Goal: Task Accomplishment & Management: Complete application form

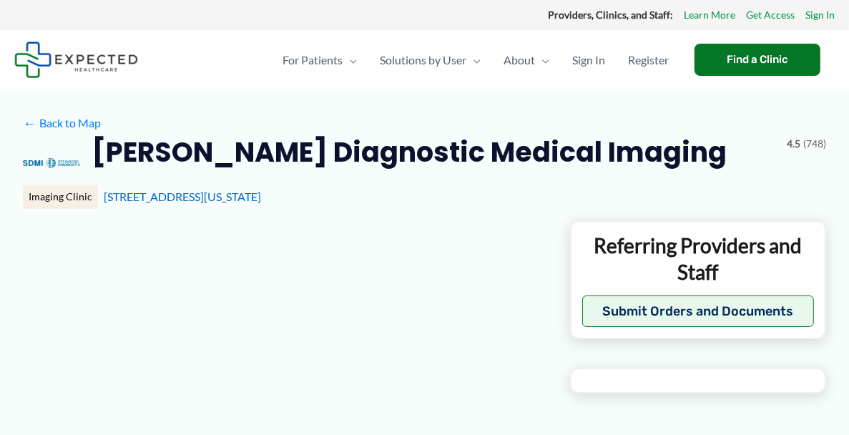
type input "**********"
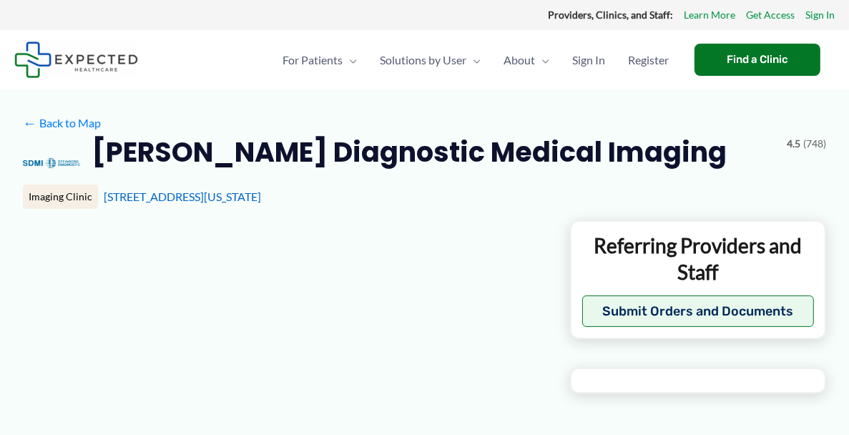
type input "**********"
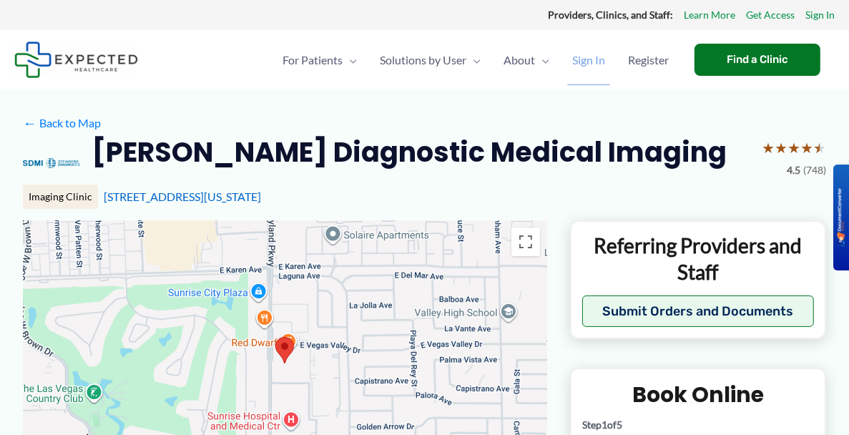
click at [581, 59] on span "Sign In" at bounding box center [588, 60] width 33 height 50
